Goal: Check status: Check status

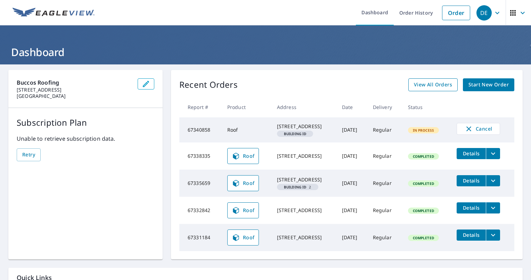
click at [426, 90] on link "View All Orders" at bounding box center [433, 84] width 49 height 13
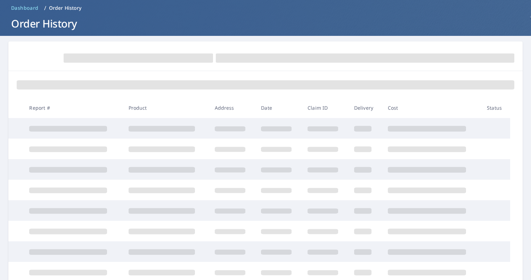
scroll to position [123, 0]
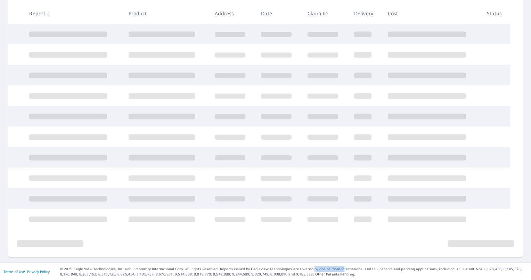
drag, startPoint x: 307, startPoint y: 269, endPoint x: 337, endPoint y: 268, distance: 29.2
click at [337, 267] on p "© 2025 Eagle View Technologies, Inc. and Pictometry International Corp. All Rig…" at bounding box center [294, 271] width 468 height 10
drag, startPoint x: 337, startPoint y: 268, endPoint x: 349, endPoint y: 271, distance: 12.9
click at [349, 271] on p "© 2025 Eagle View Technologies, Inc. and Pictometry International Corp. All Rig…" at bounding box center [294, 271] width 468 height 10
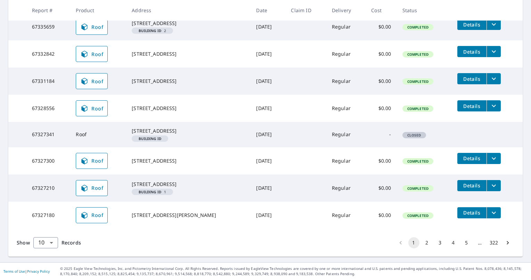
scroll to position [216, 0]
click at [45, 249] on body "DE DE Dashboard Order History Order DE Dashboard / Order History Order History …" at bounding box center [265, 140] width 531 height 280
click at [54, 254] on li "50" at bounding box center [45, 252] width 25 height 13
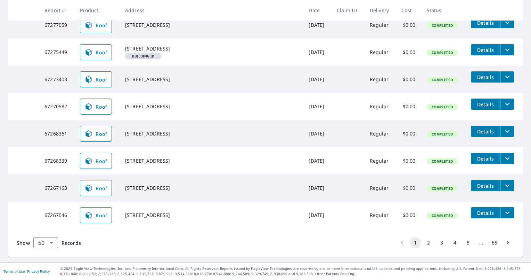
scroll to position [1325, 0]
click at [46, 248] on body "DE DE Dashboard Order History Order DE Dashboard / Order History Order History …" at bounding box center [265, 140] width 531 height 280
click at [54, 266] on li "100" at bounding box center [45, 265] width 25 height 13
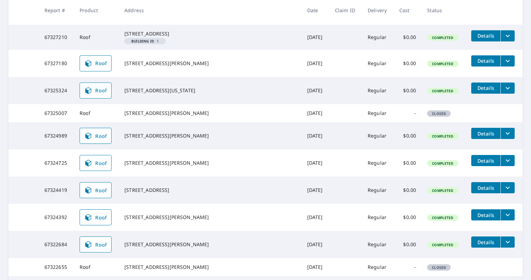
scroll to position [382, 0]
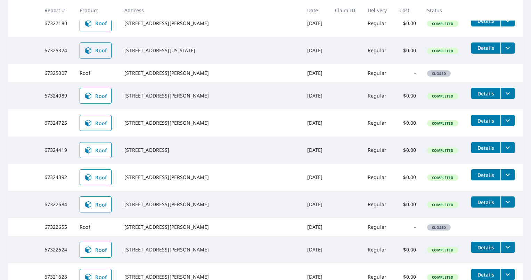
click at [106, 55] on span "Roof" at bounding box center [95, 50] width 23 height 8
